Goal: Task Accomplishment & Management: Manage account settings

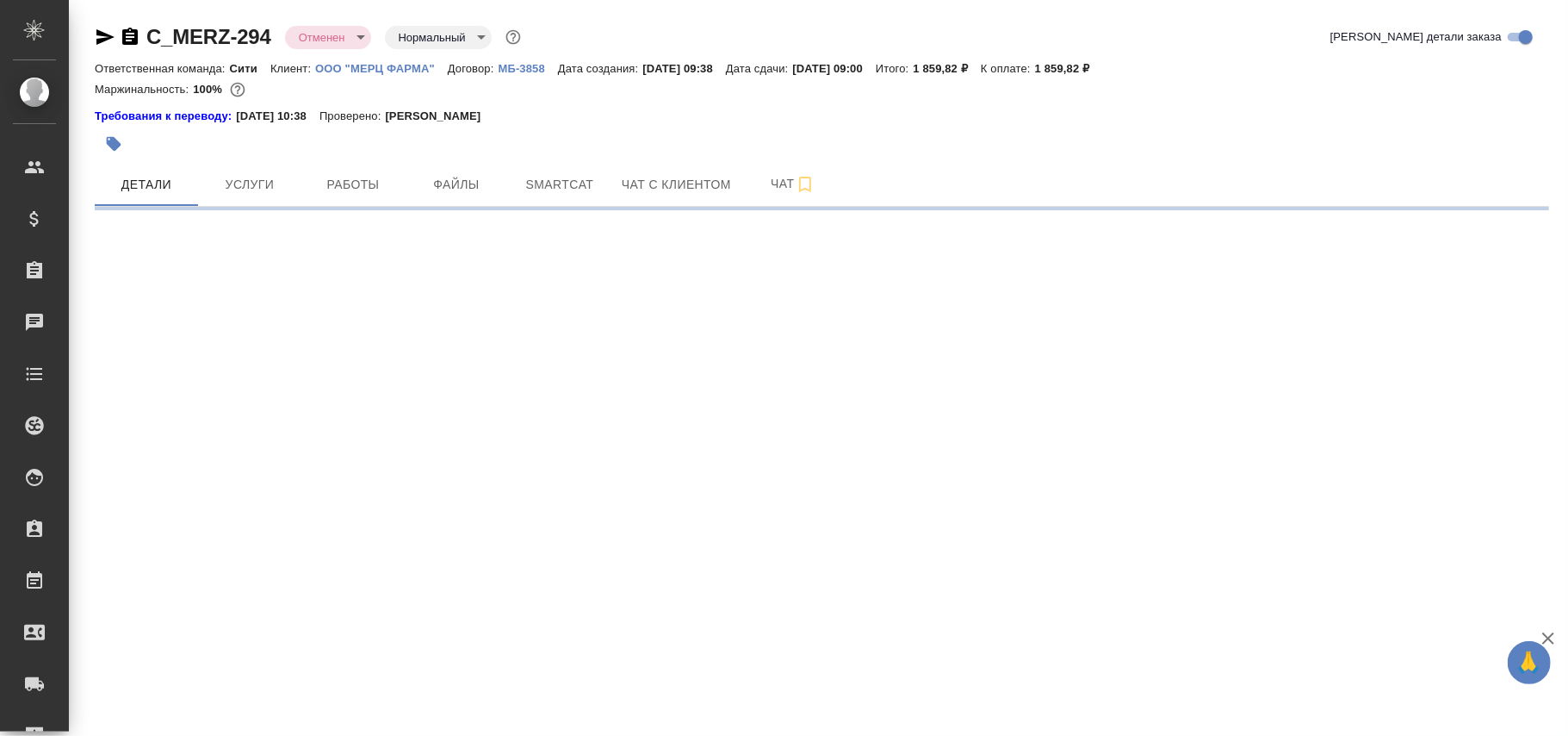
select select "RU"
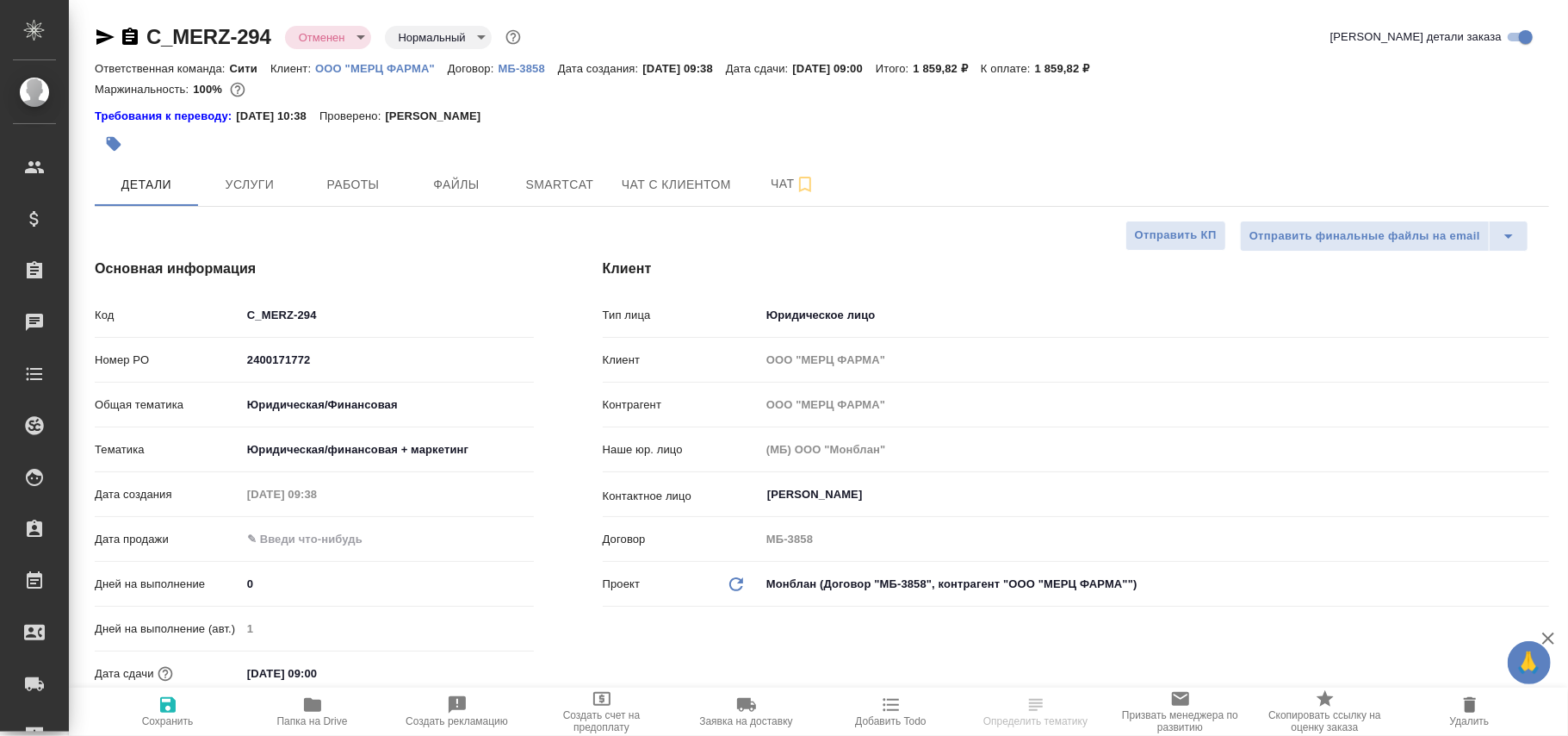
type input "Сеитов Павел"
type textarea "x"
click at [323, 36] on body "🙏 .cls-1 fill:#fff; AWATERA Фокина Наталья n.fokina Клиенты Спецификации Заказы…" at bounding box center [784, 368] width 1568 height 736
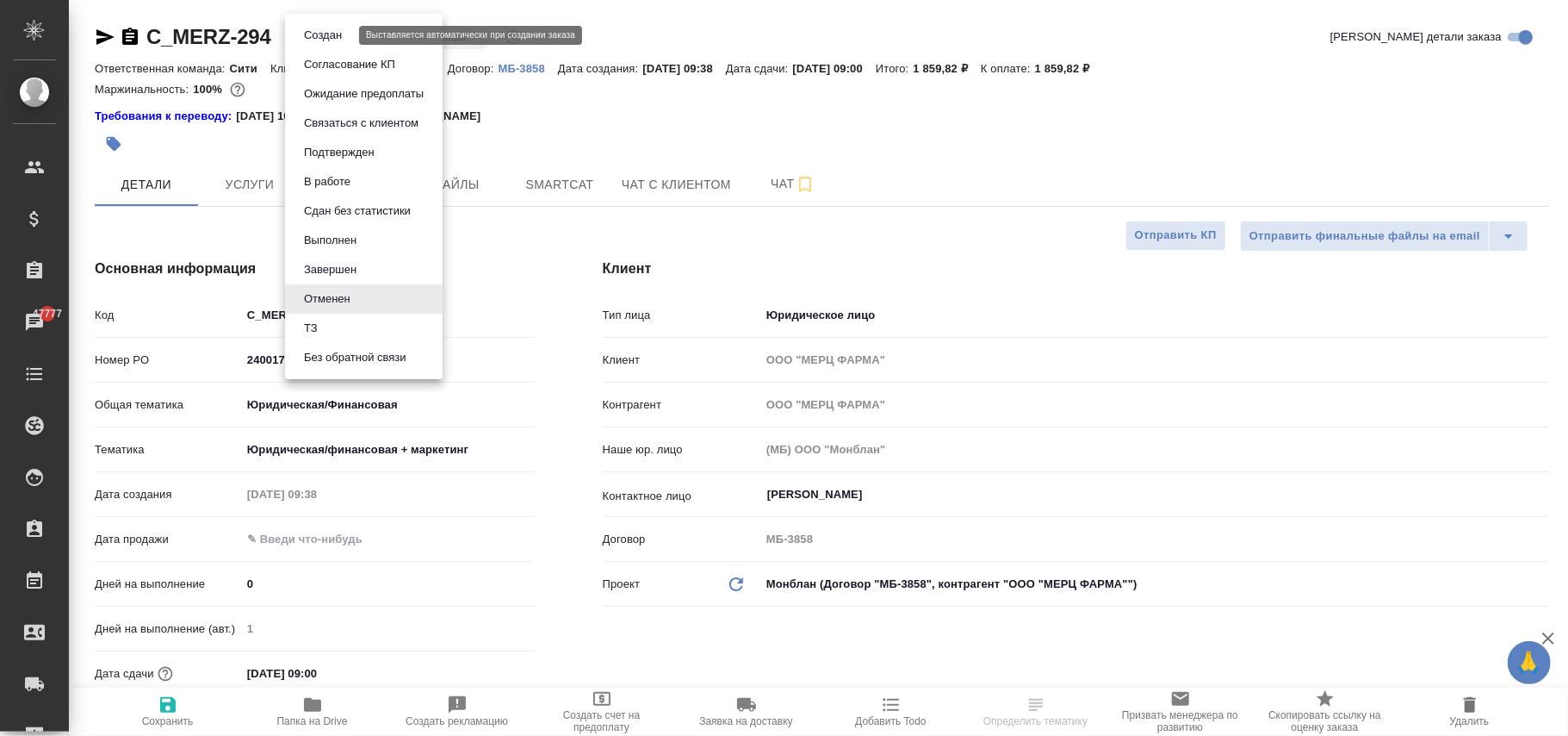
click at [331, 24] on li "Создан" at bounding box center [363, 35] width 157 height 29
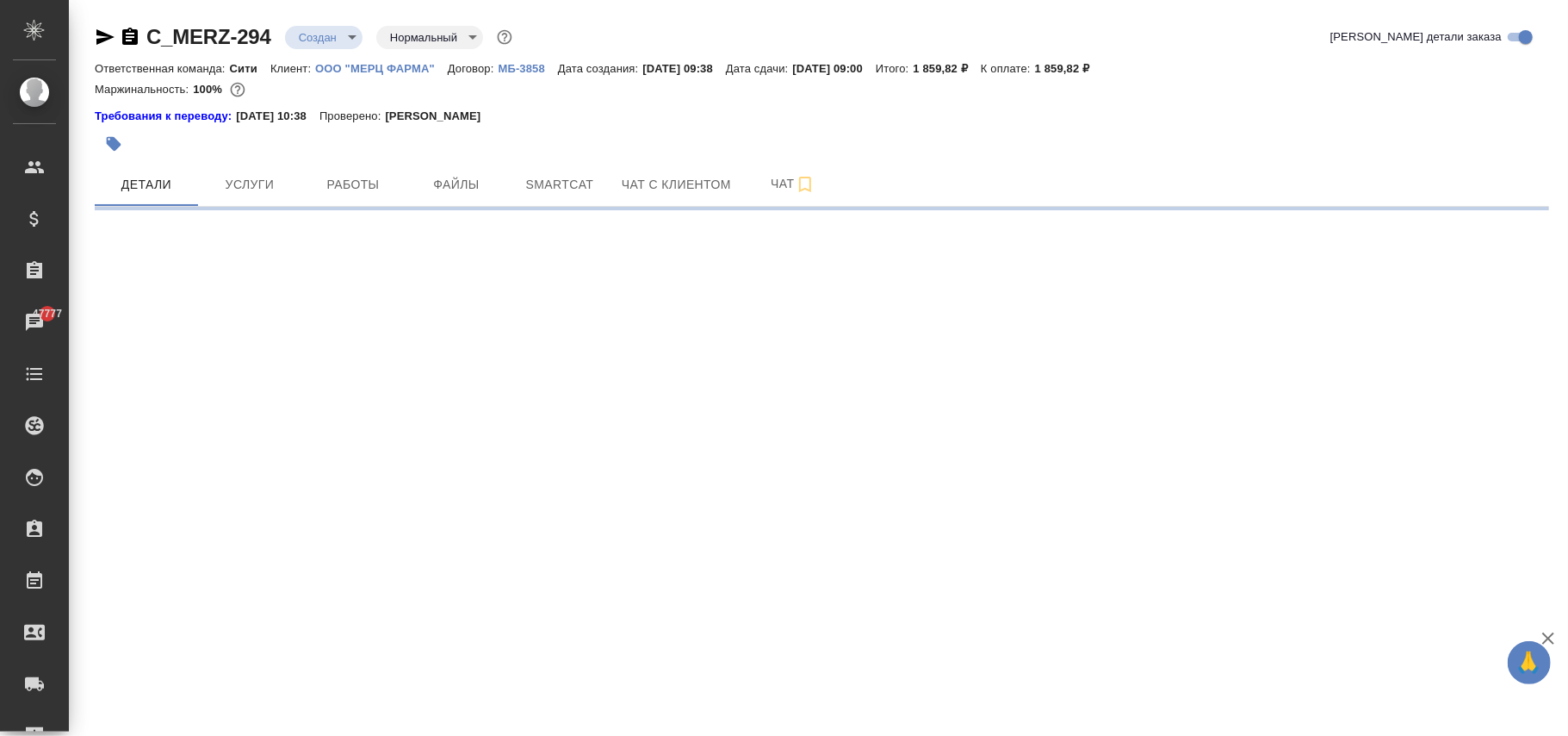
select select "RU"
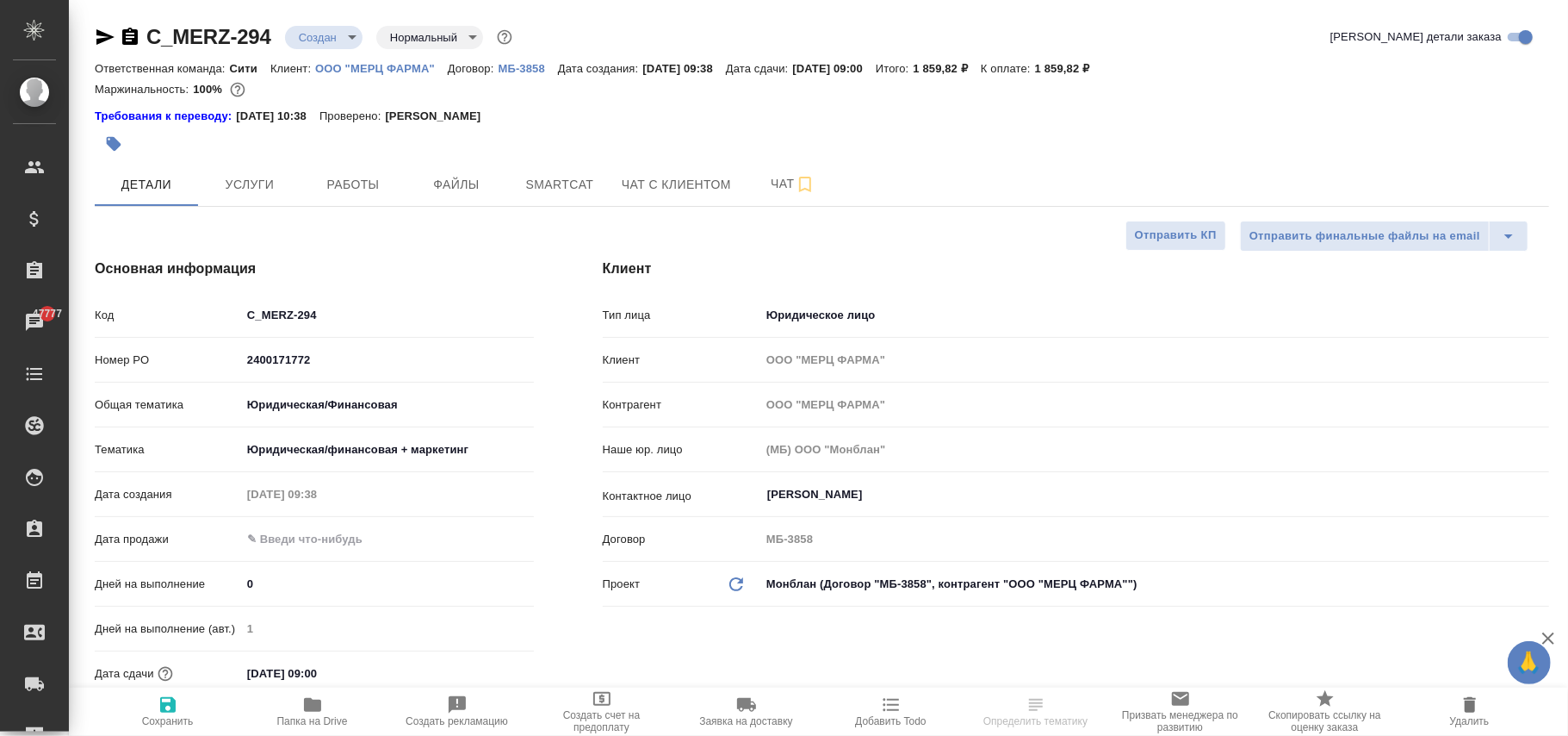
type textarea "x"
click at [174, 711] on icon "button" at bounding box center [168, 705] width 15 height 15
type textarea "x"
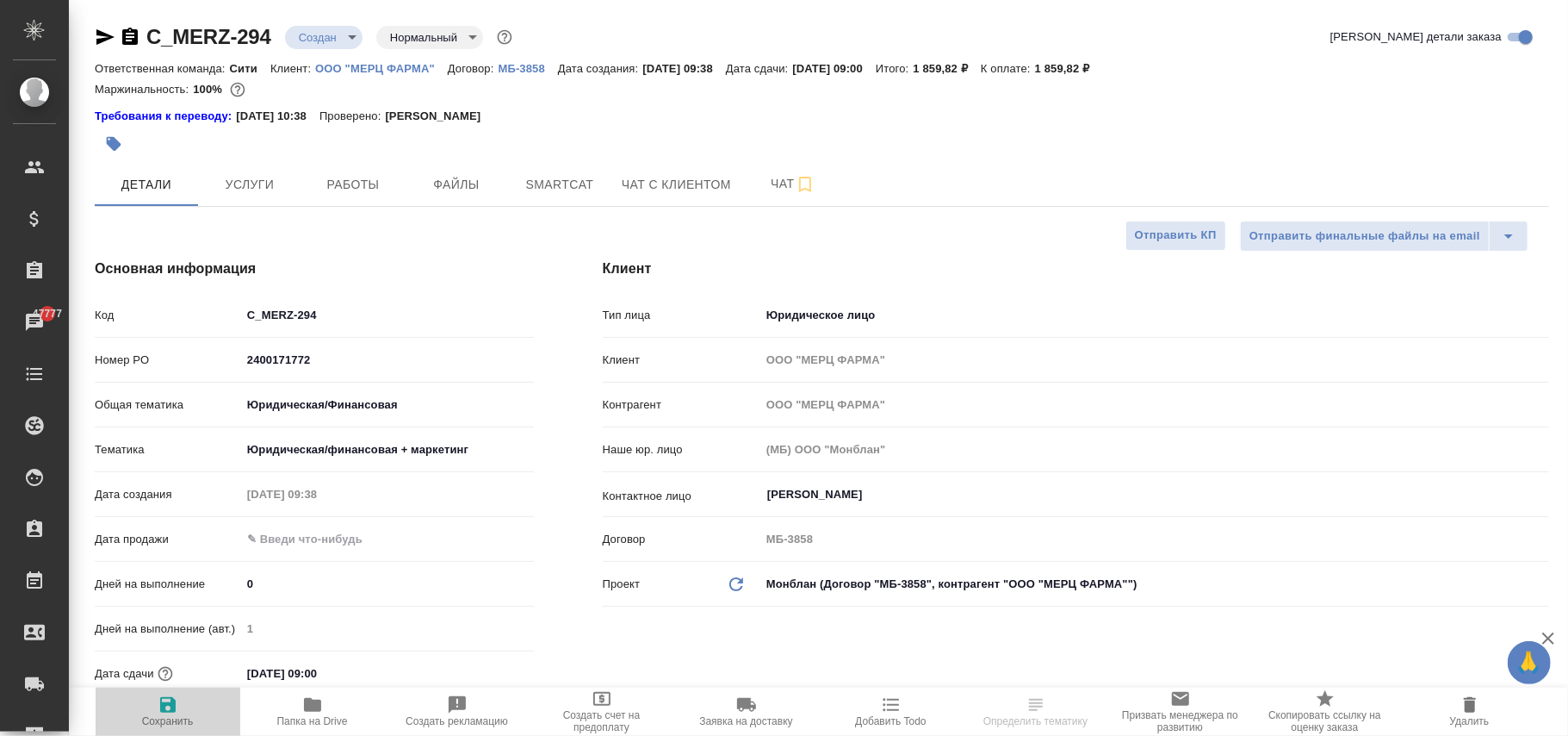
type textarea "x"
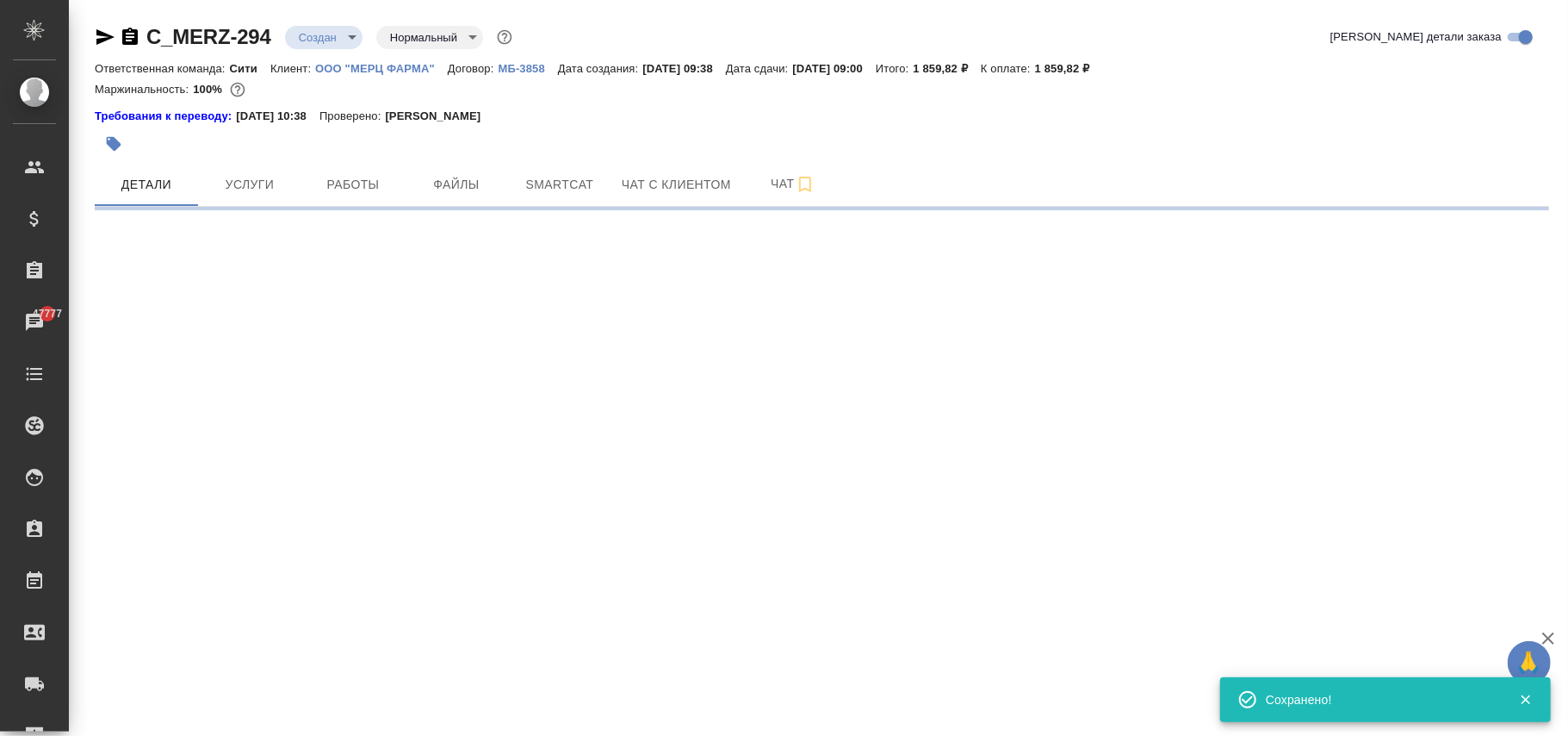
select select "RU"
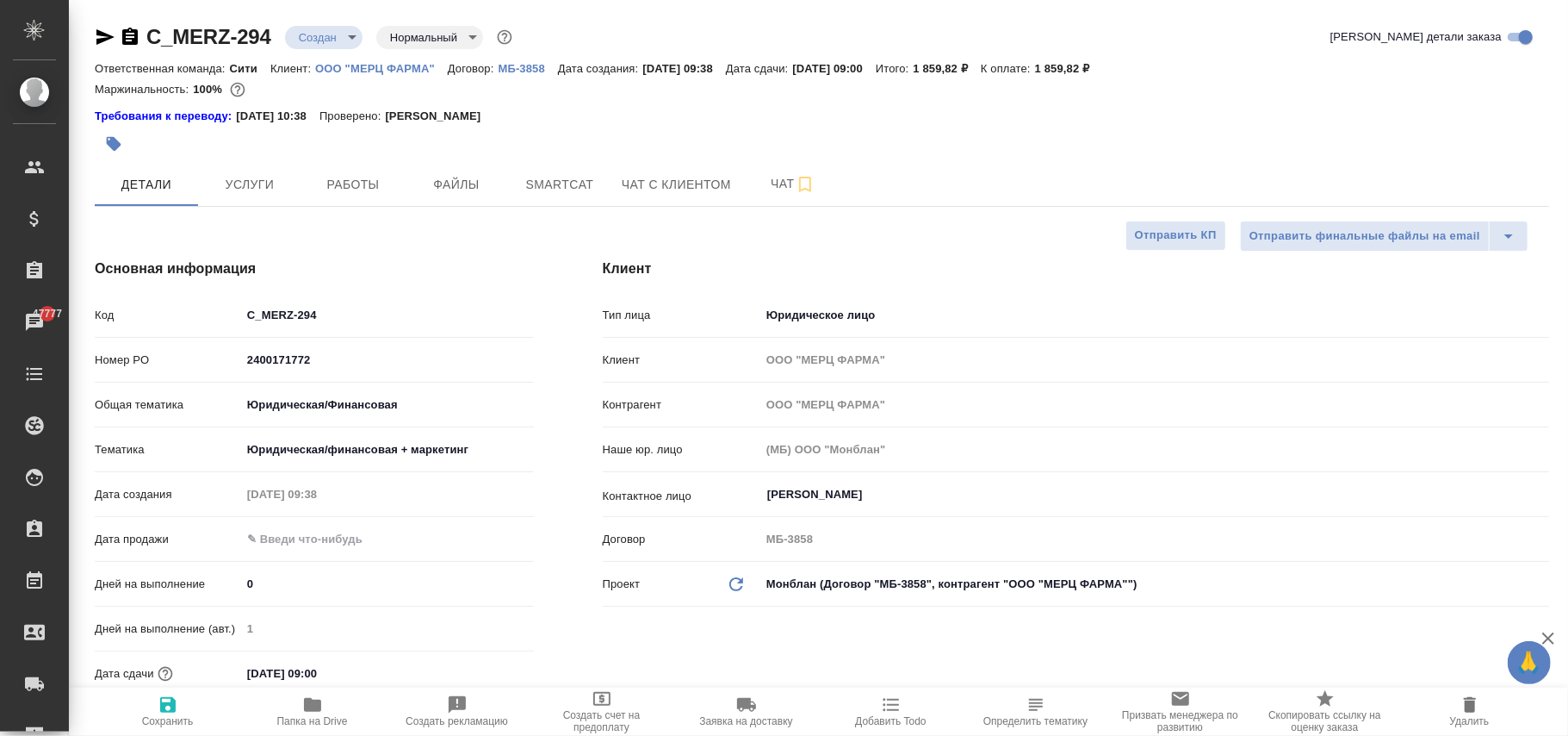
type textarea "x"
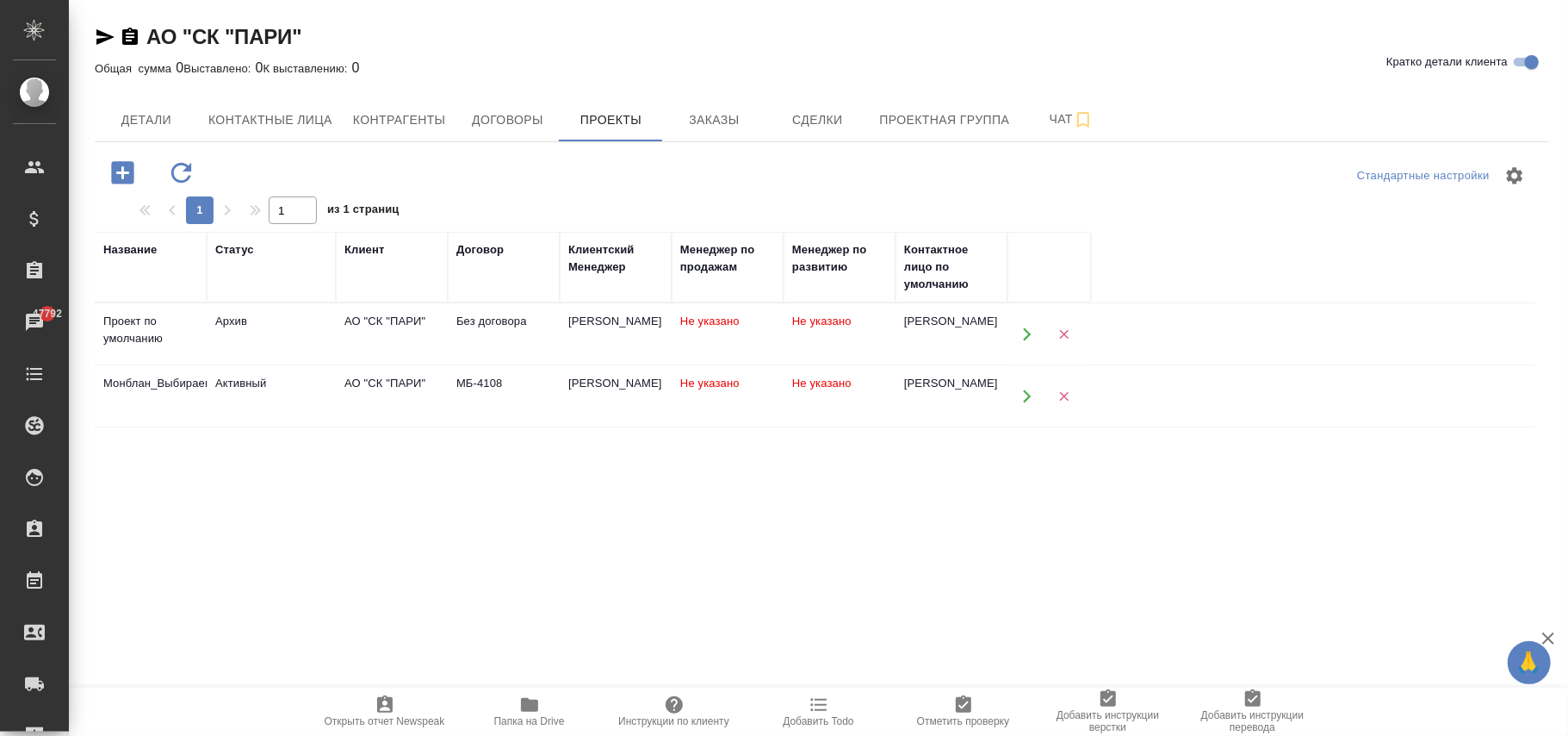
click at [433, 327] on div "АО "СК "ПАРИ"" at bounding box center [392, 322] width 95 height 17
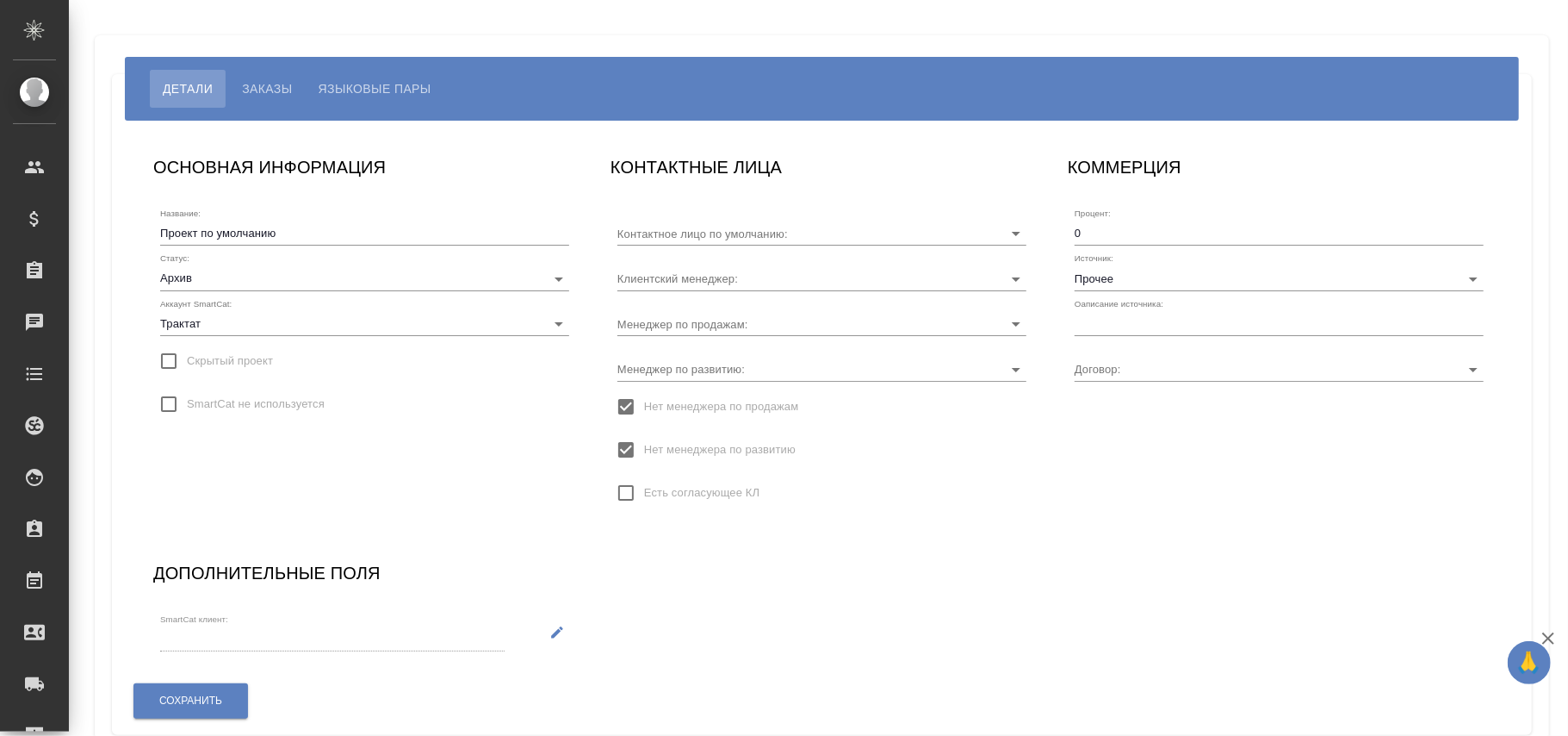
type input "[PERSON_NAME]"
type input "Без договора"
type input "[PERSON_NAME]"
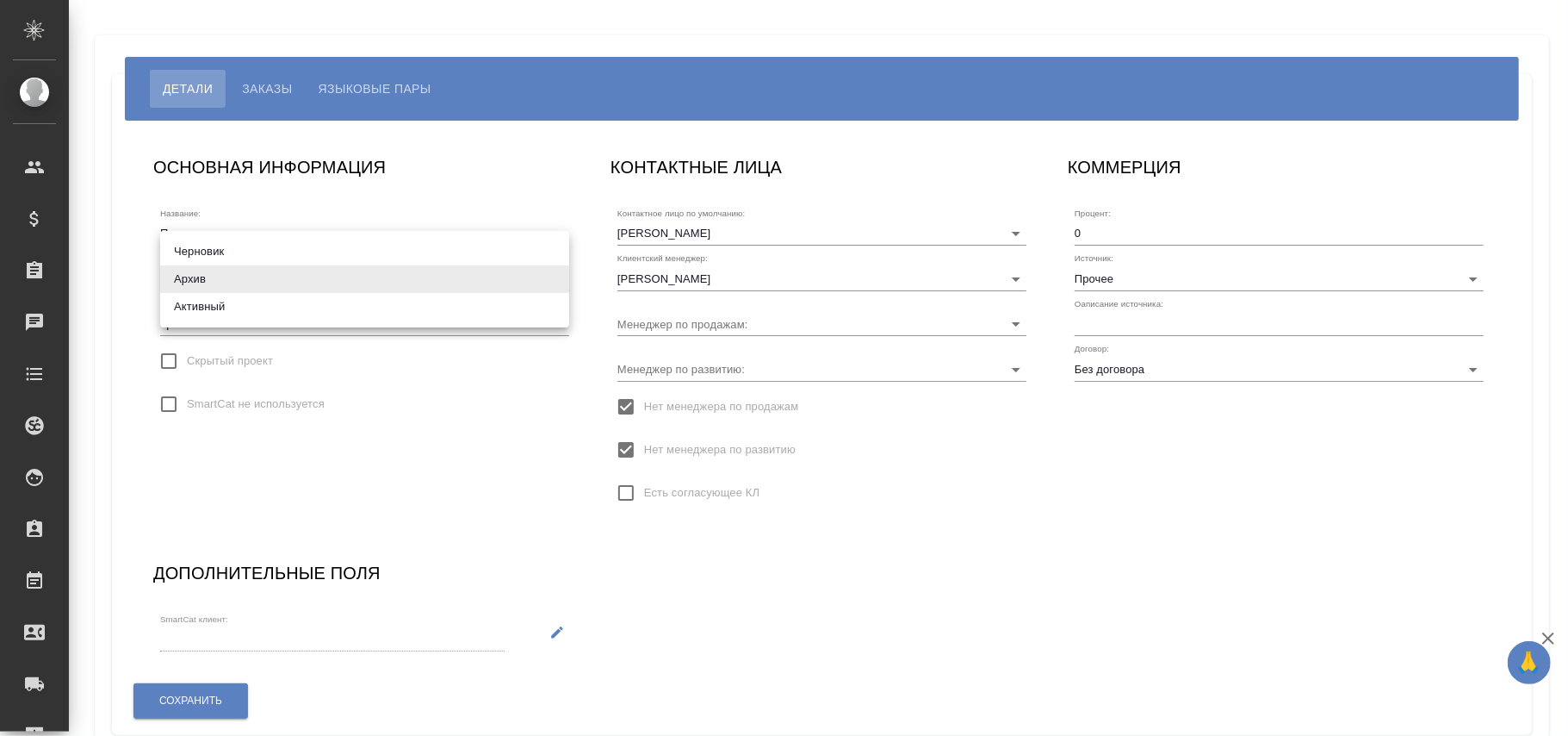
click at [204, 280] on body "🙏 .cls-1 fill:#fff; AWATERA Фокина Наталья n.fokina Клиенты Спецификации Заказы…" at bounding box center [784, 368] width 1568 height 736
drag, startPoint x: 205, startPoint y: 308, endPoint x: 214, endPoint y: 341, distance: 34.2
click at [207, 308] on li "Активный" at bounding box center [365, 306] width 409 height 28
type input "active"
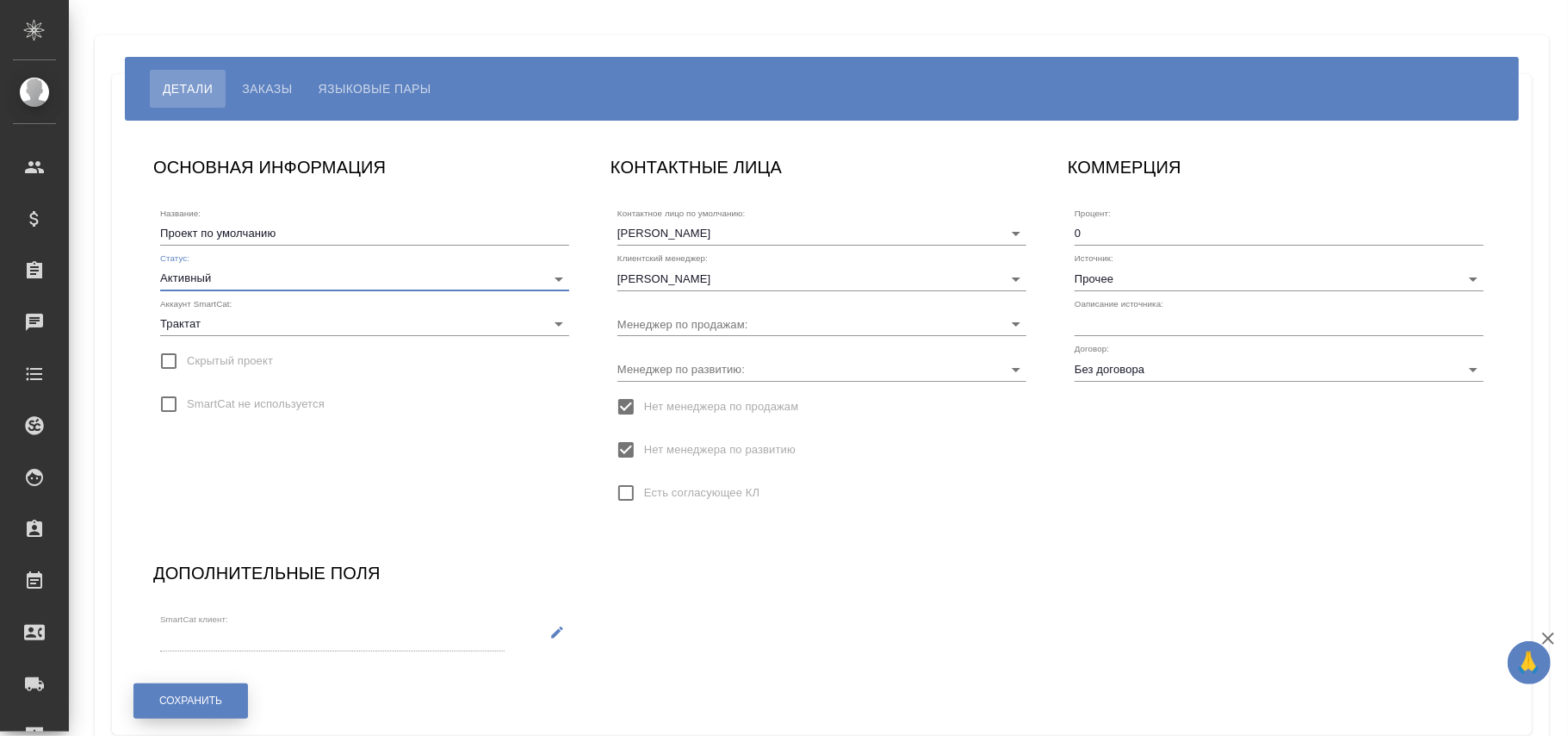
click at [207, 697] on span "Сохранить" at bounding box center [190, 700] width 63 height 14
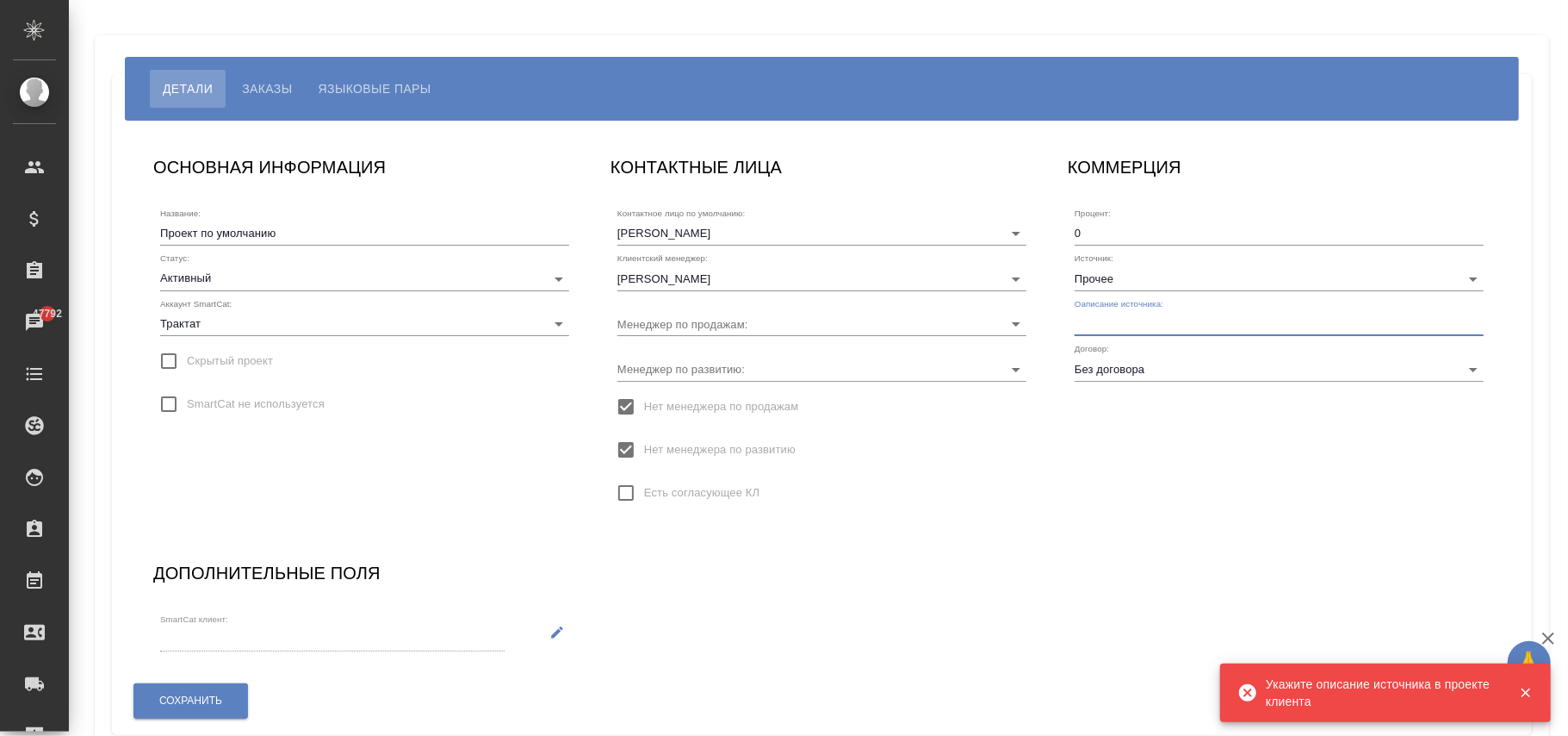
click at [1128, 314] on input "text" at bounding box center [1279, 324] width 409 height 24
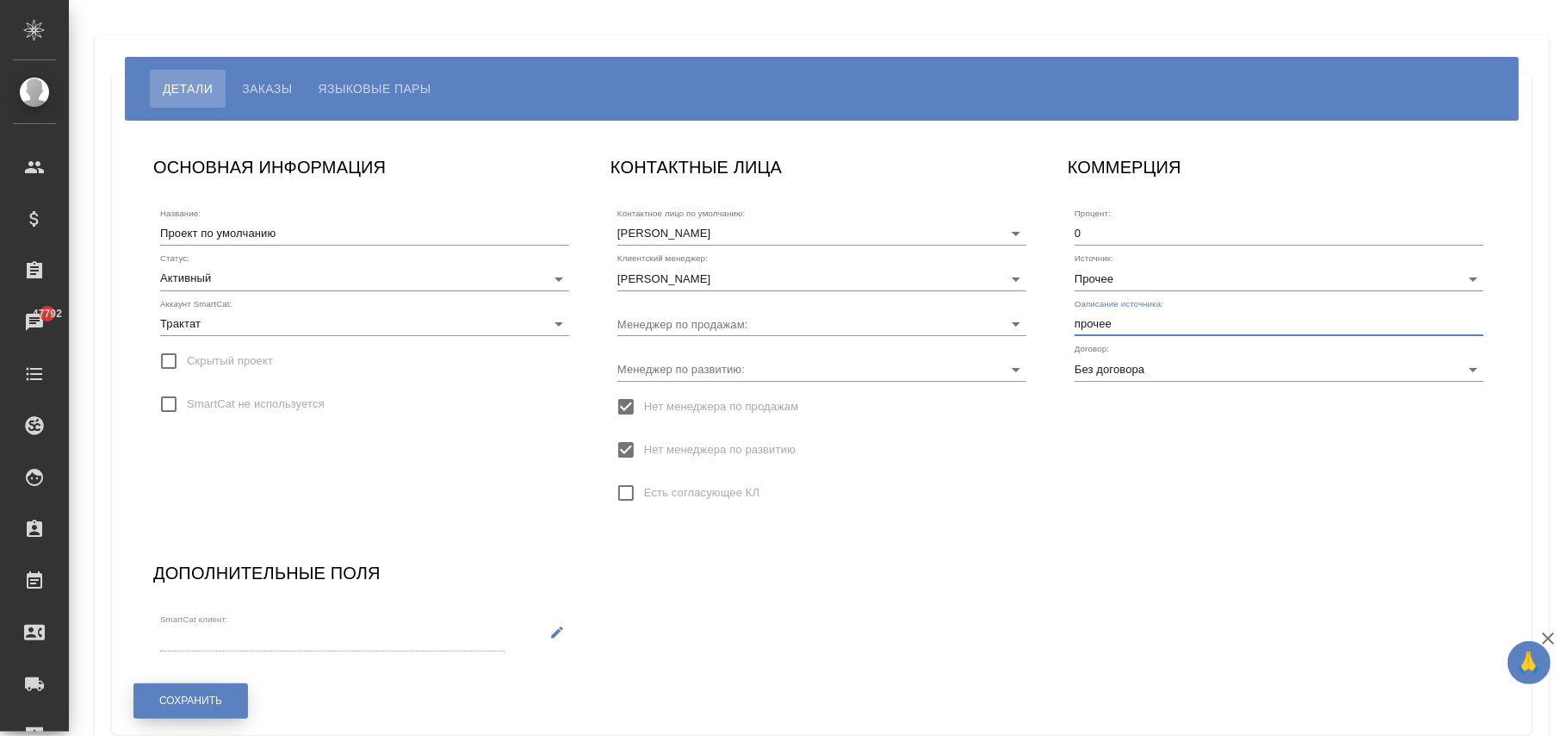
type input "прочее"
drag, startPoint x: 198, startPoint y: 701, endPoint x: 367, endPoint y: 466, distance: 289.5
click at [198, 700] on span "Сохранить" at bounding box center [190, 700] width 63 height 14
